Goal: Task Accomplishment & Management: Use online tool/utility

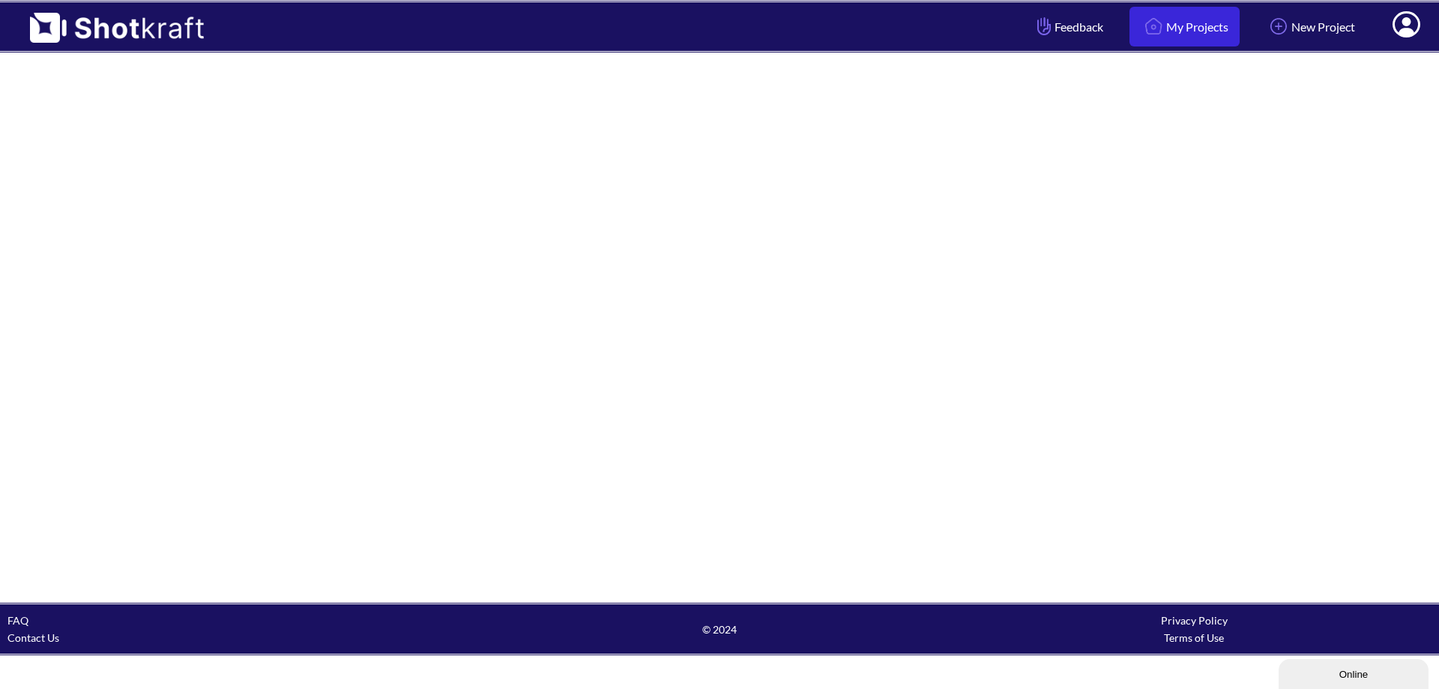
click at [1186, 28] on link "My Projects" at bounding box center [1185, 27] width 110 height 40
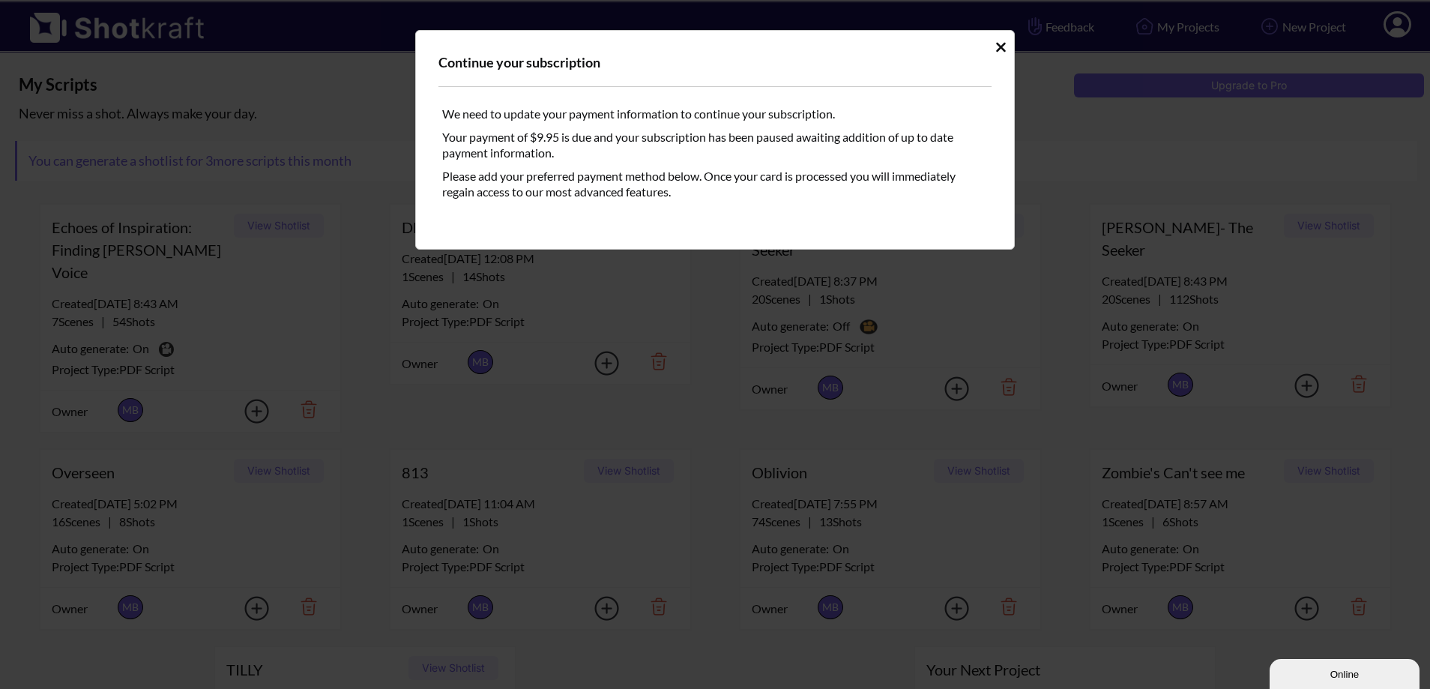
click at [999, 40] on icon "Idle Modal" at bounding box center [1001, 47] width 11 height 15
click at [999, 45] on icon "Idle Modal" at bounding box center [1001, 47] width 10 height 10
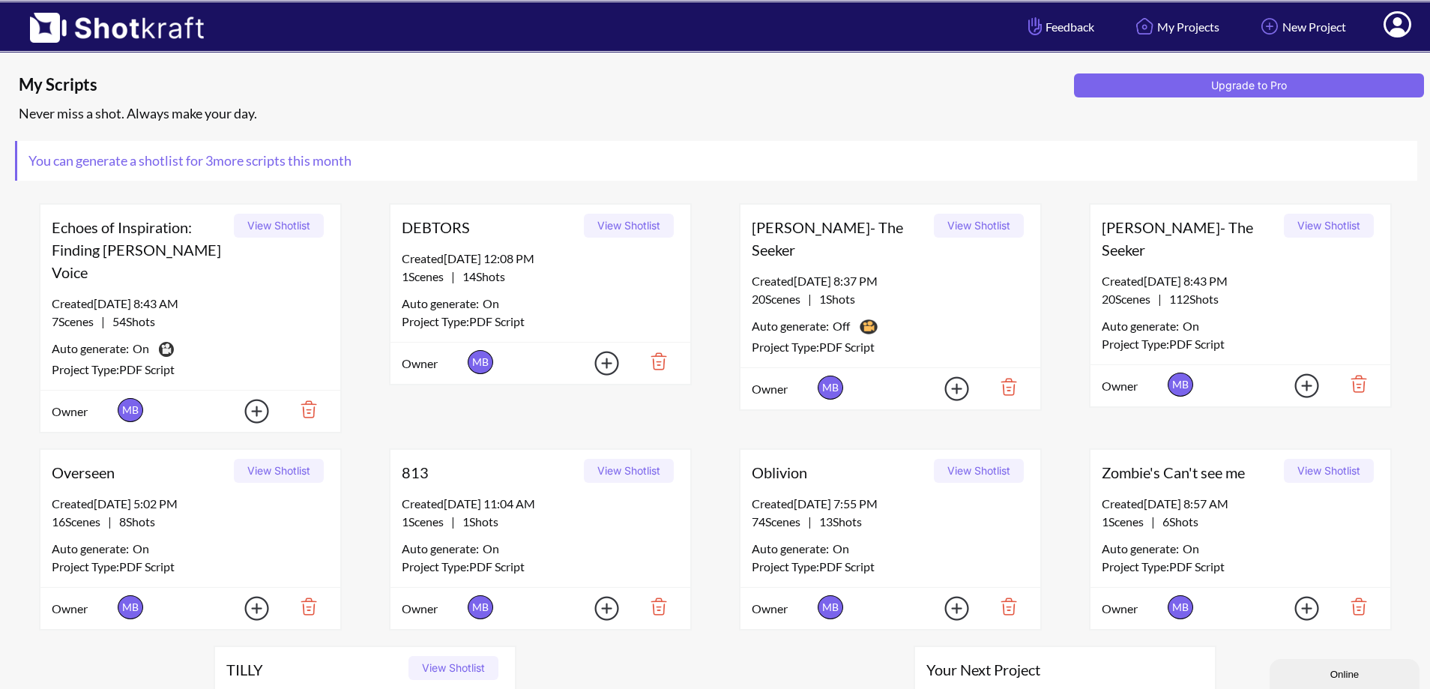
click at [165, 538] on div "Auto generate: On" at bounding box center [190, 547] width 277 height 19
click at [278, 459] on button "View Shotlist" at bounding box center [279, 471] width 90 height 24
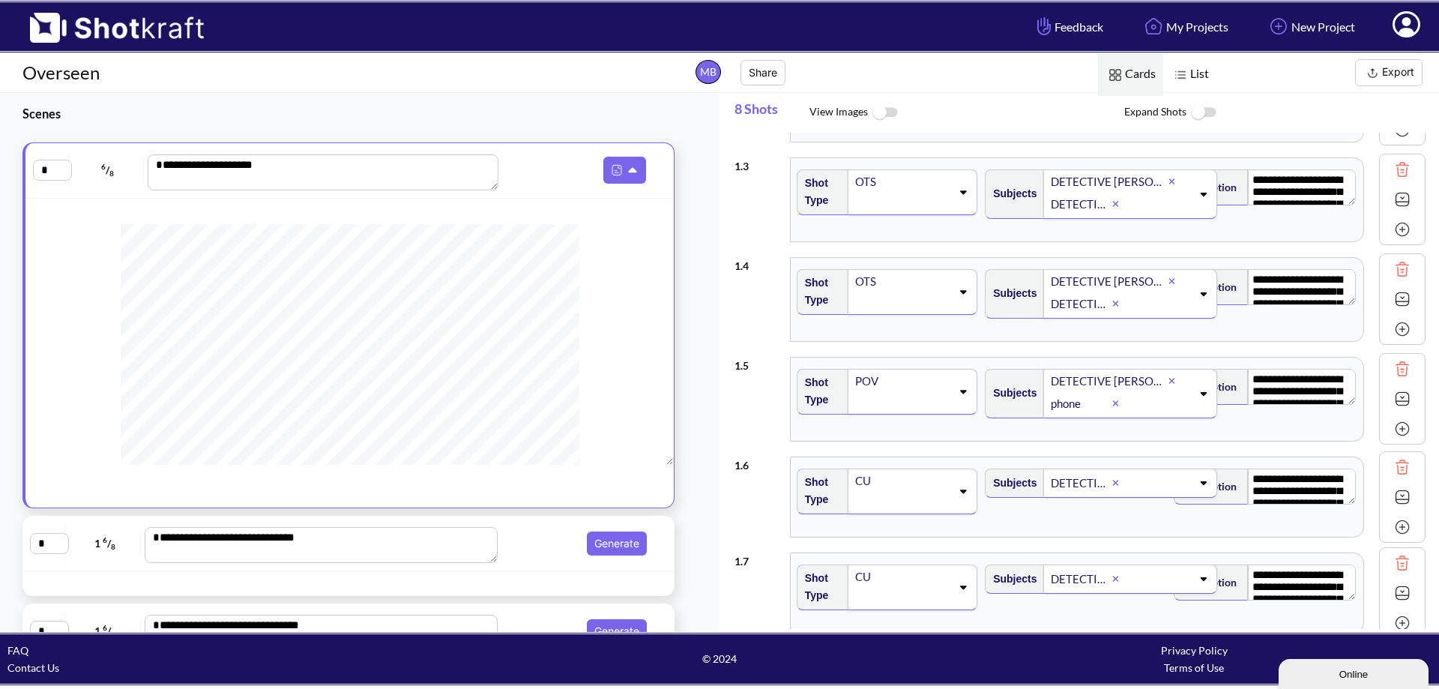
scroll to position [206, 0]
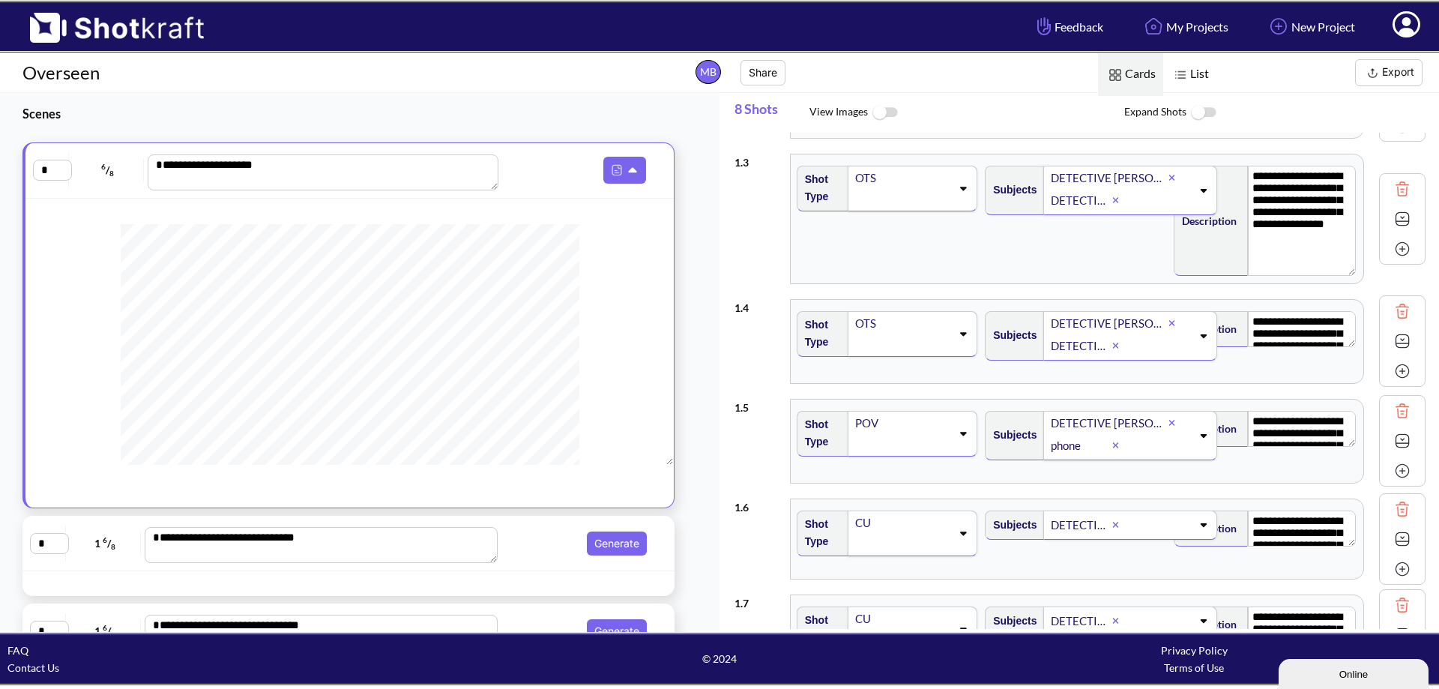
drag, startPoint x: 1343, startPoint y: 219, endPoint x: 1338, endPoint y: 287, distance: 68.4
click at [1350, 280] on div "**********" at bounding box center [1266, 218] width 188 height 121
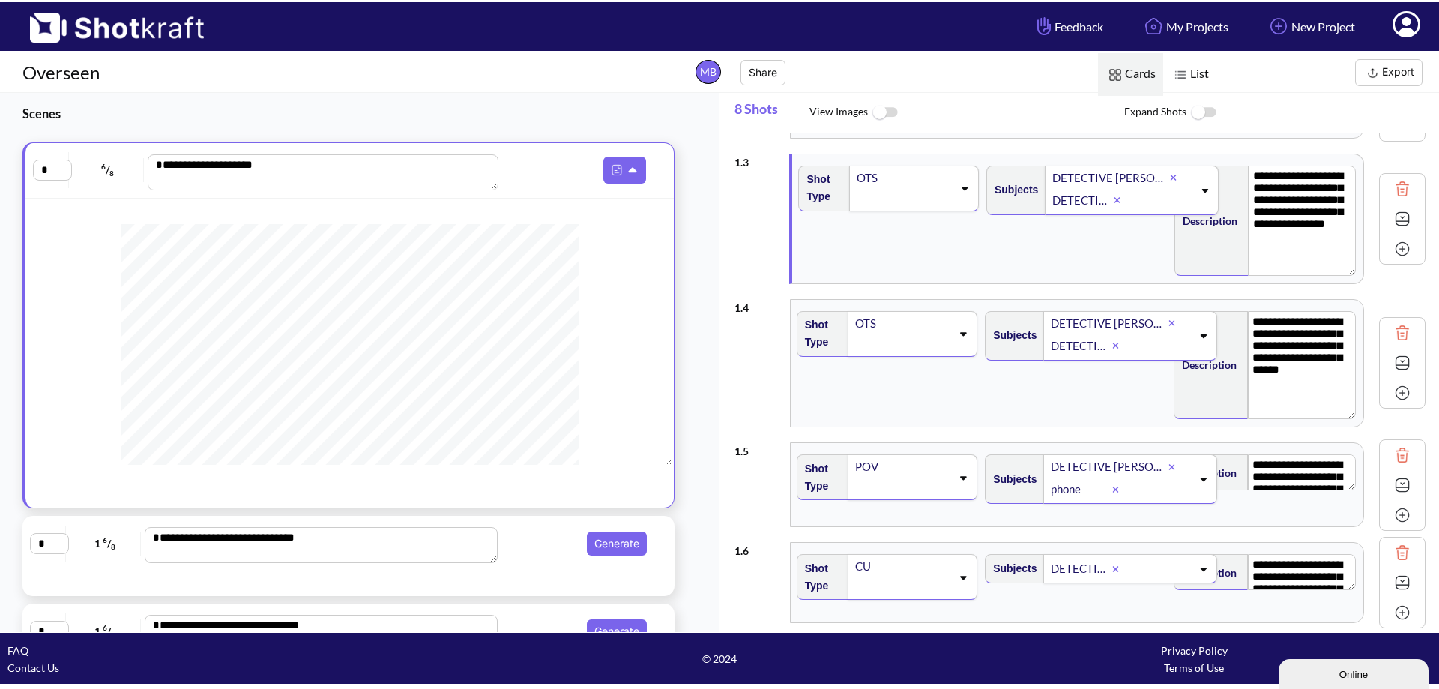
drag, startPoint x: 1343, startPoint y: 364, endPoint x: 1355, endPoint y: 442, distance: 79.7
click at [1355, 435] on div "**********" at bounding box center [1080, 363] width 691 height 143
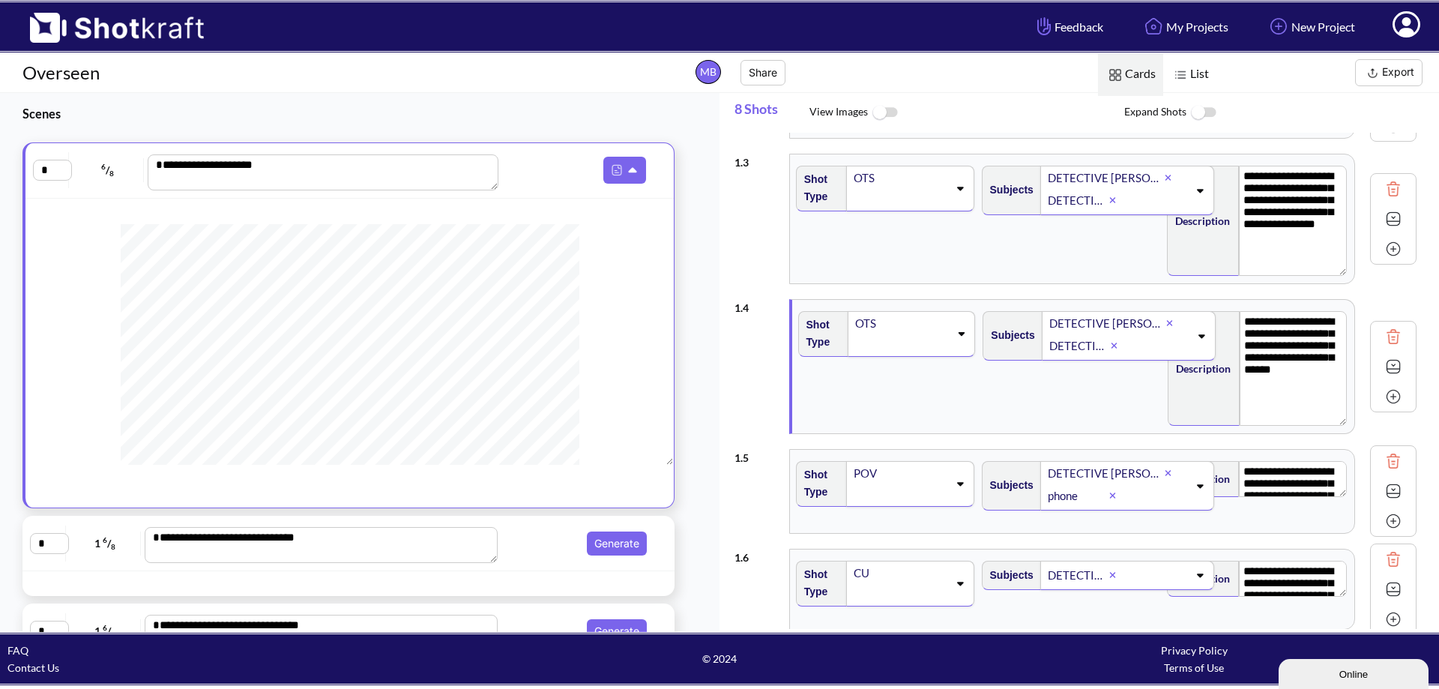
click at [1189, 73] on img at bounding box center [1180, 74] width 19 height 19
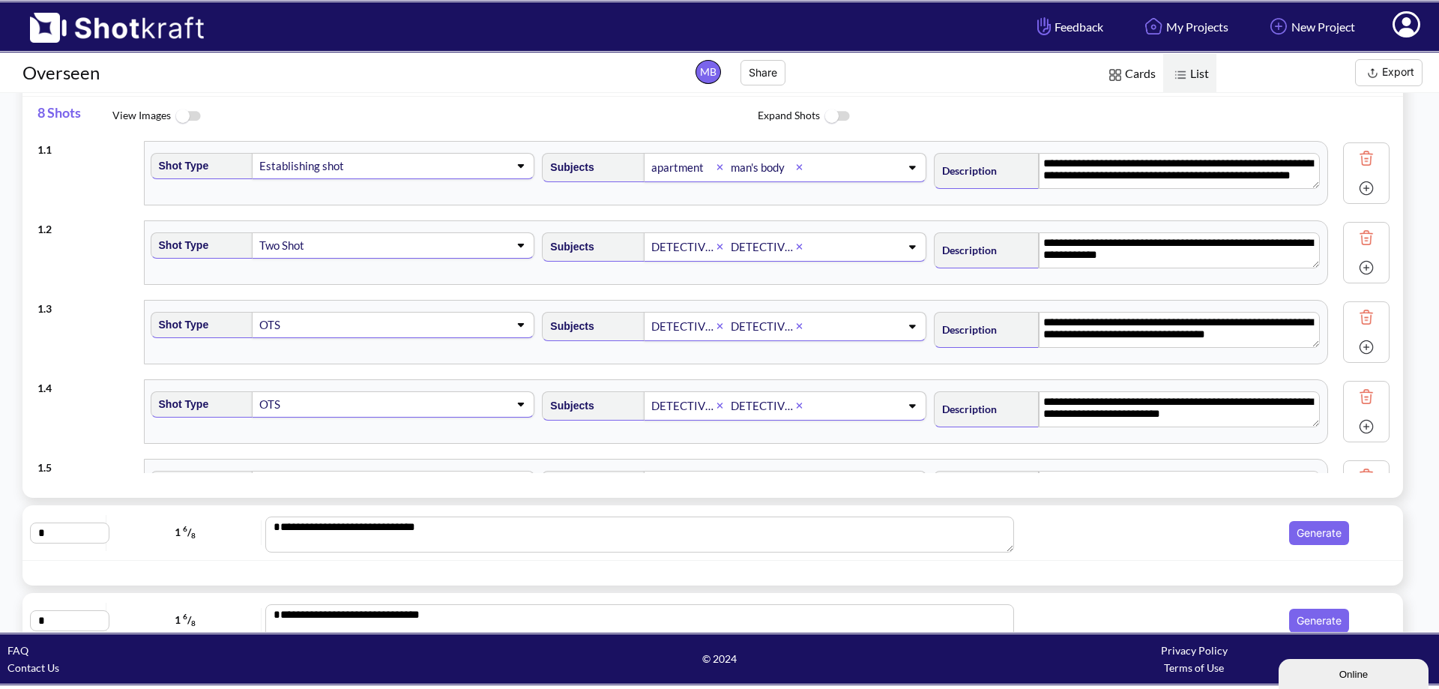
scroll to position [0, 0]
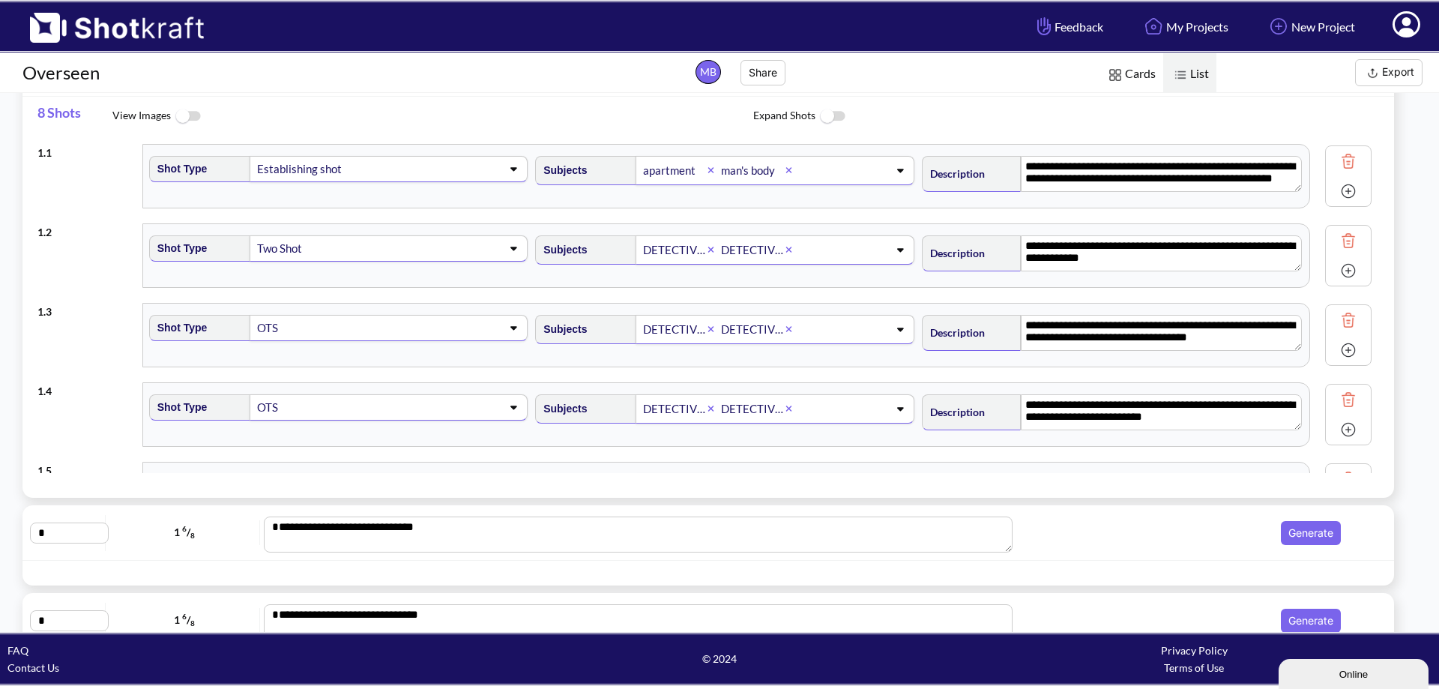
click at [1124, 75] on img at bounding box center [1115, 74] width 19 height 19
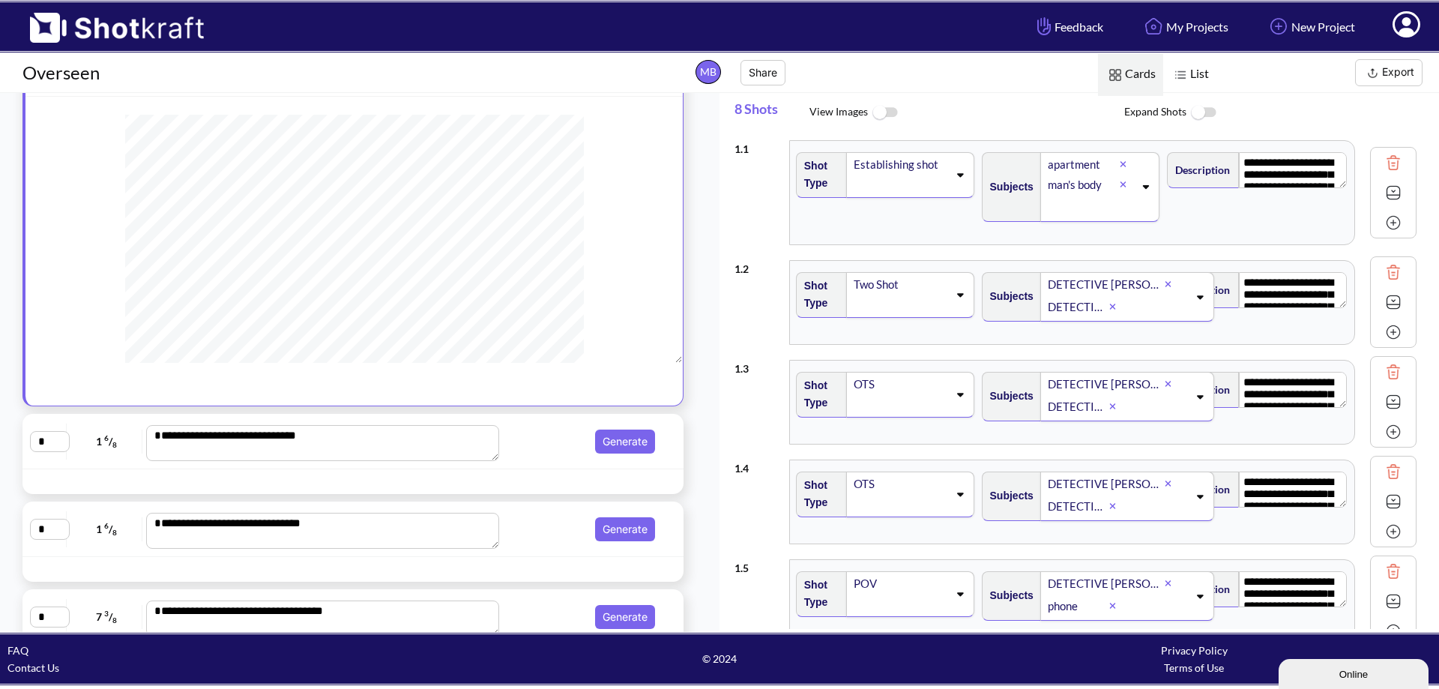
scroll to position [261, 0]
